Goal: Transaction & Acquisition: Purchase product/service

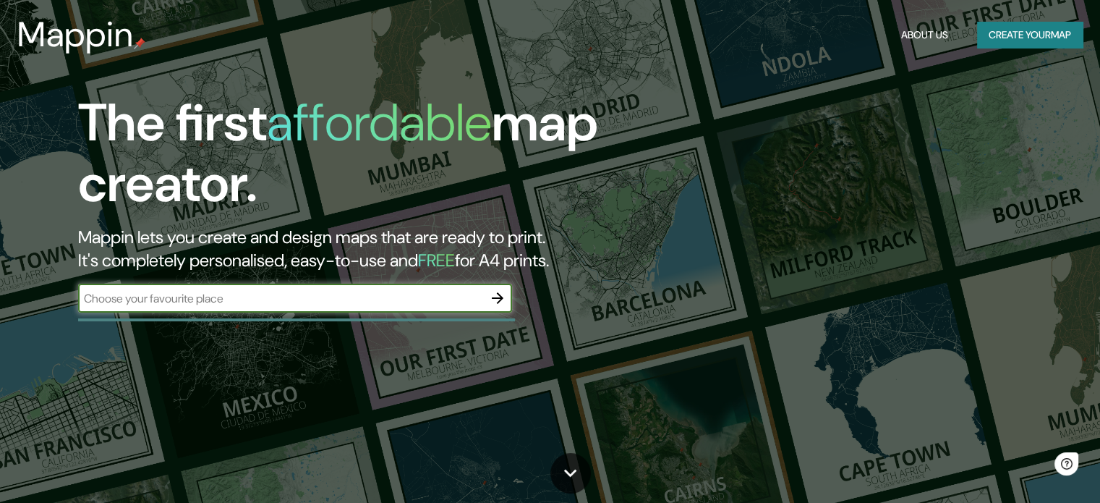
click at [205, 298] on input "text" at bounding box center [280, 298] width 405 height 17
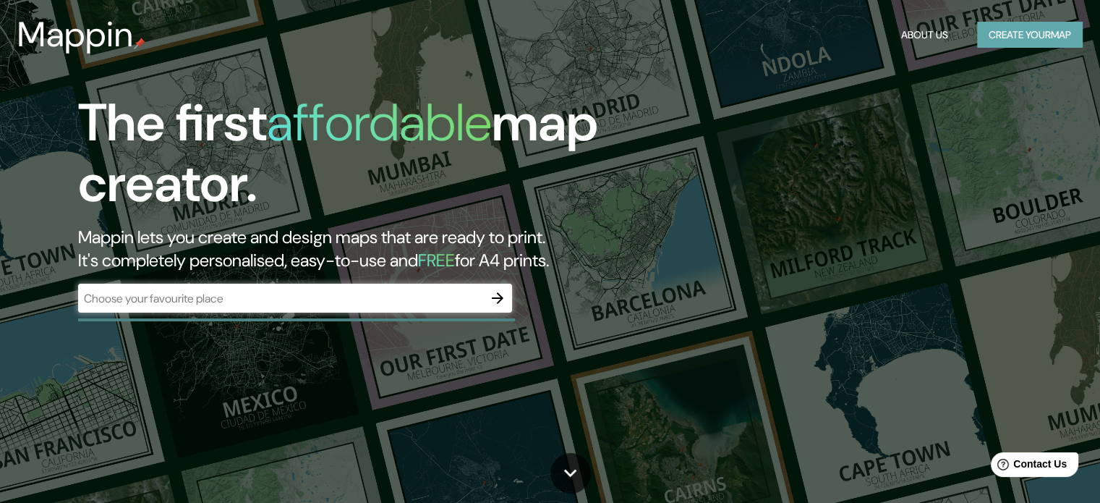
click at [1030, 33] on button "Create your map" at bounding box center [1030, 35] width 106 height 27
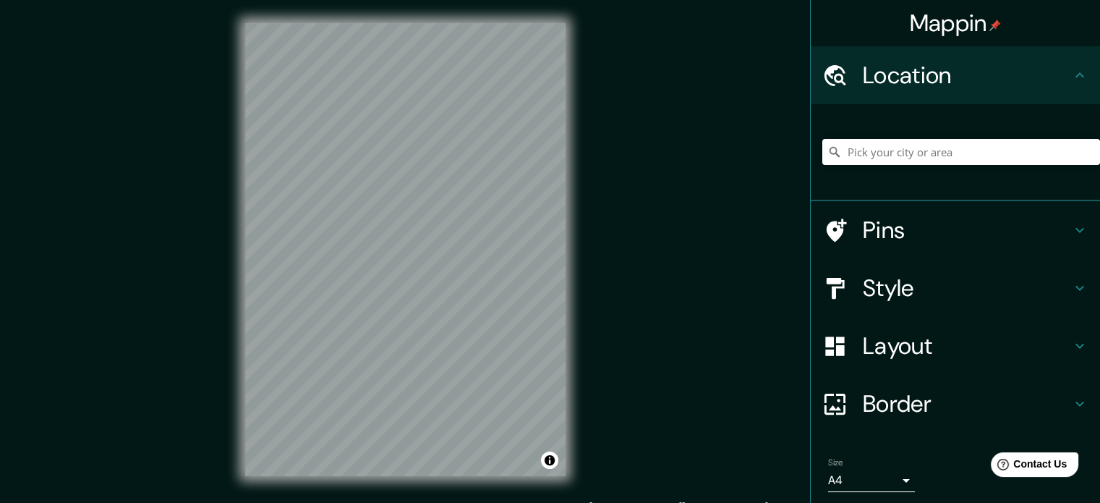
click at [718, 219] on div "Mappin Location Pins Style Layout Border Choose a border. Hint : you can make l…" at bounding box center [550, 261] width 1100 height 522
click at [579, 239] on div "© Mapbox © OpenStreetMap Improve this map" at bounding box center [405, 249] width 367 height 499
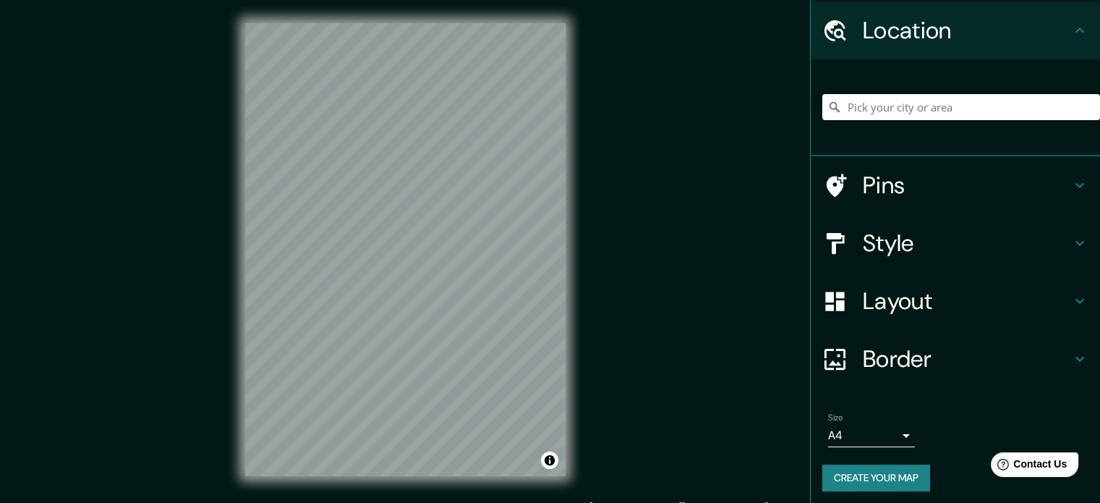
scroll to position [49, 0]
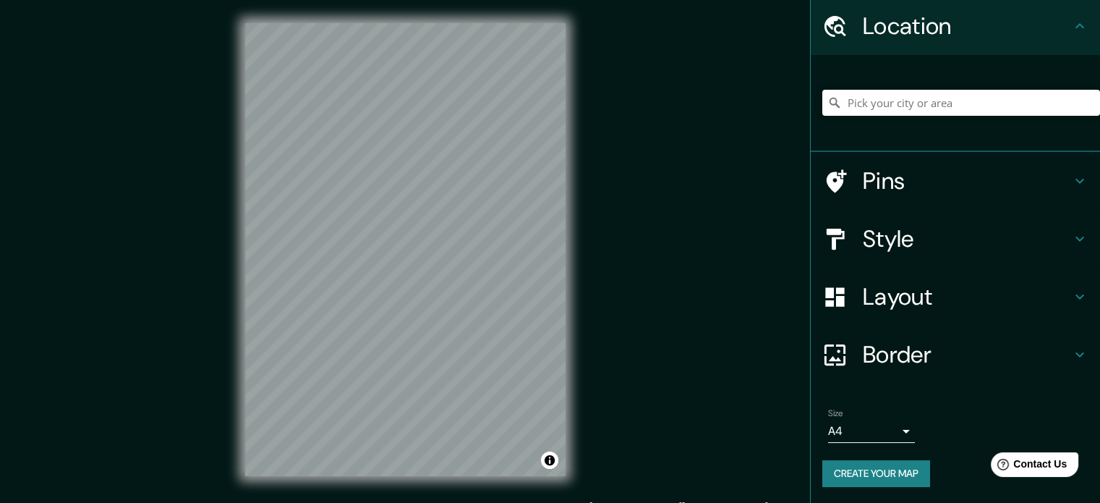
click at [883, 239] on h4 "Style" at bounding box center [967, 238] width 208 height 29
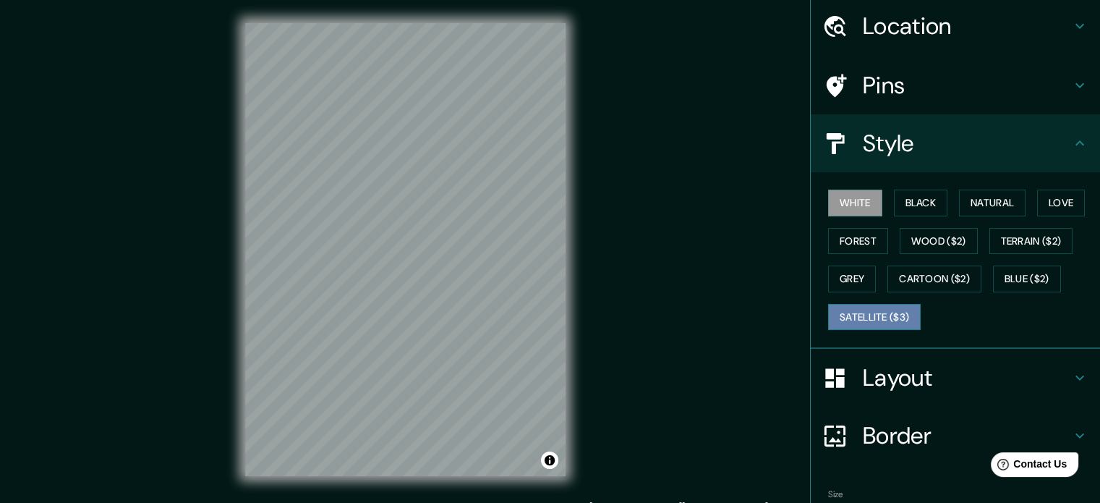
click at [841, 313] on button "Satellite ($3)" at bounding box center [874, 317] width 93 height 27
click at [831, 202] on button "White" at bounding box center [855, 203] width 54 height 27
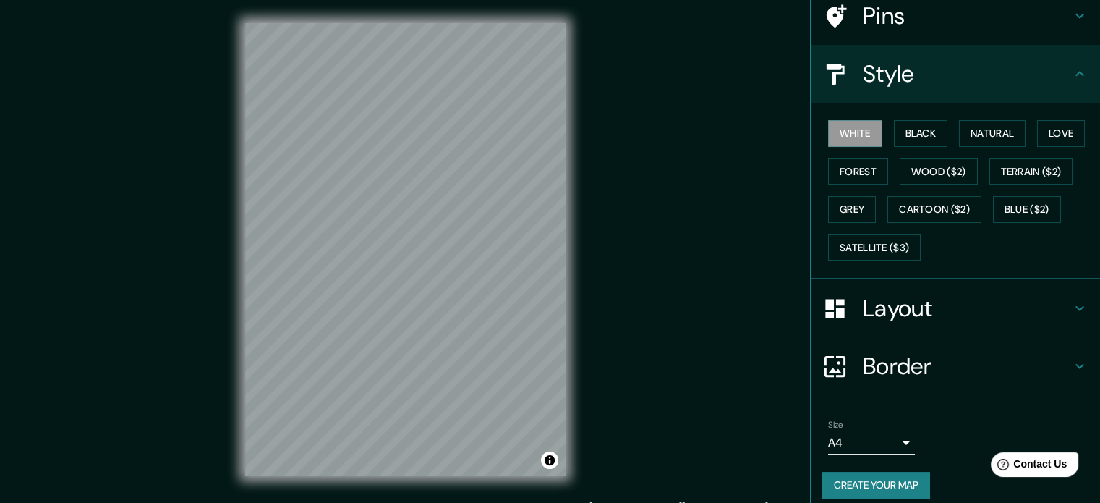
scroll to position [129, 0]
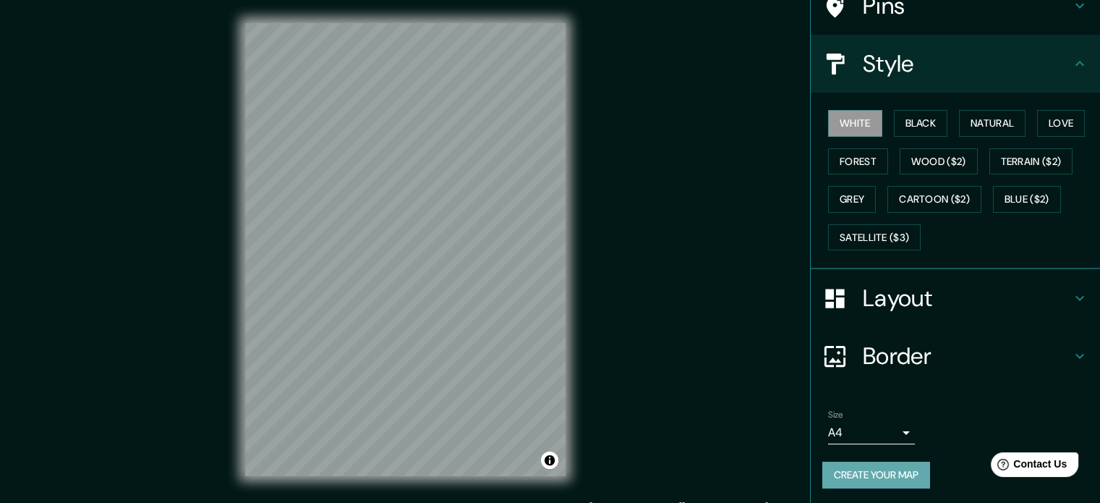
click at [880, 462] on button "Create your map" at bounding box center [877, 475] width 108 height 27
